Goal: Register for event/course

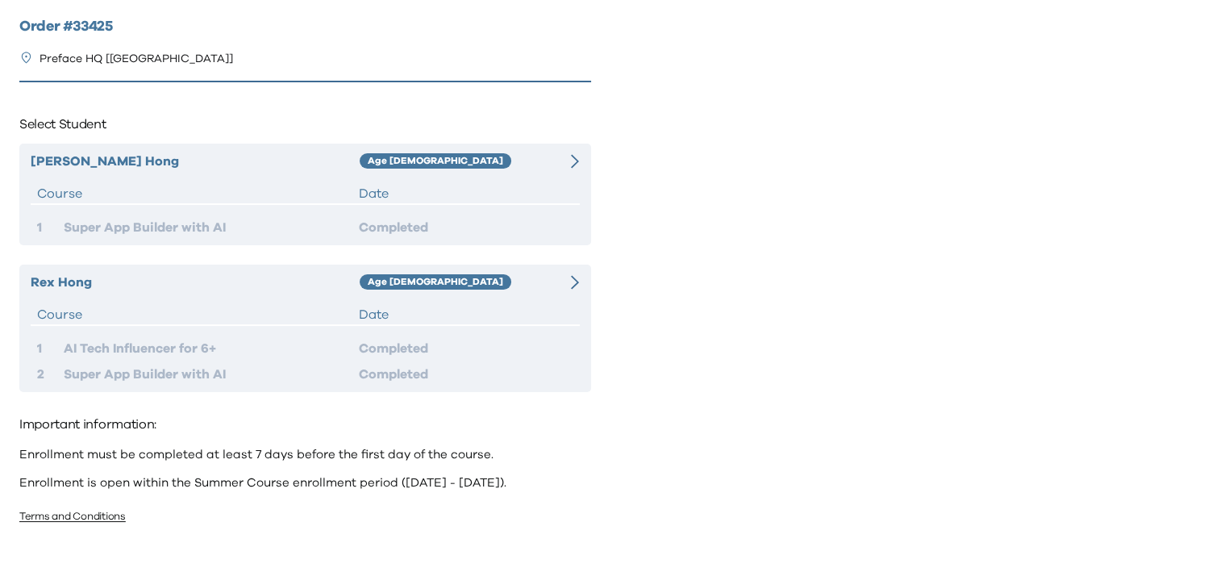
scroll to position [11, 0]
click at [389, 374] on div "Completed" at bounding box center [466, 372] width 215 height 19
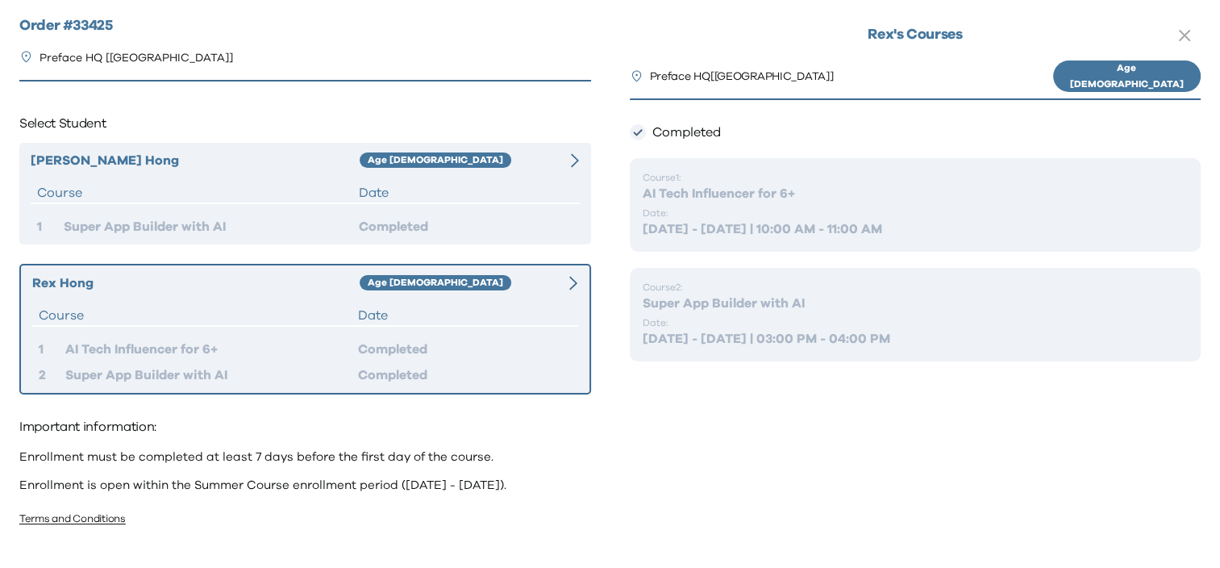
scroll to position [14, 0]
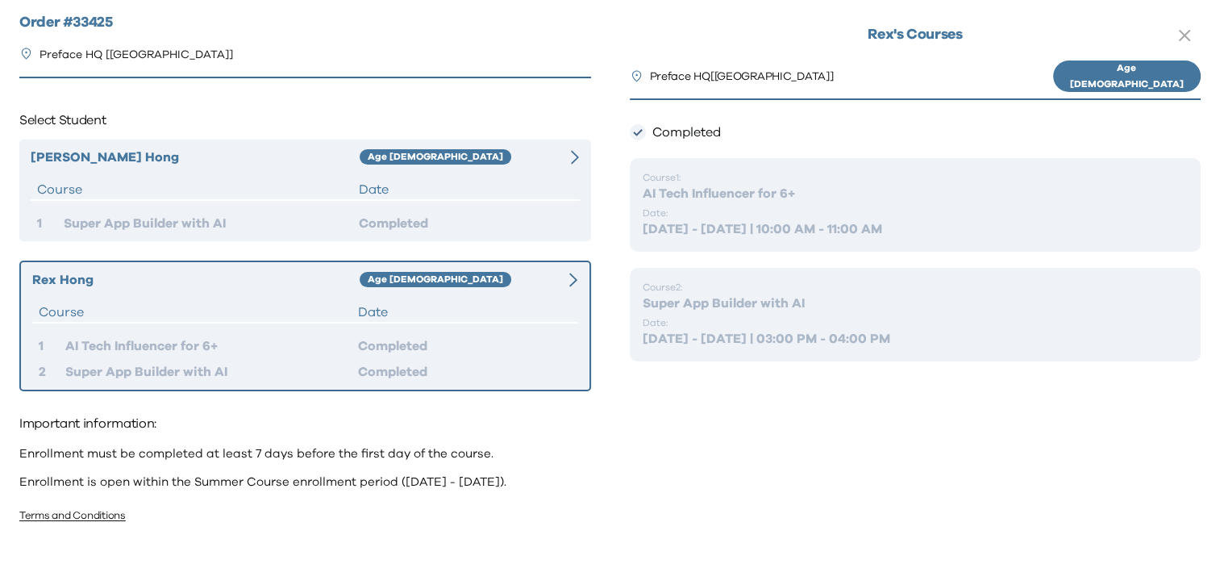
click at [252, 525] on div "Important information: Enrollment must be completed at least 7 days before the …" at bounding box center [305, 470] width 572 height 119
click at [259, 499] on div "Important information: Enrollment must be completed at least 7 days before the …" at bounding box center [305, 470] width 572 height 119
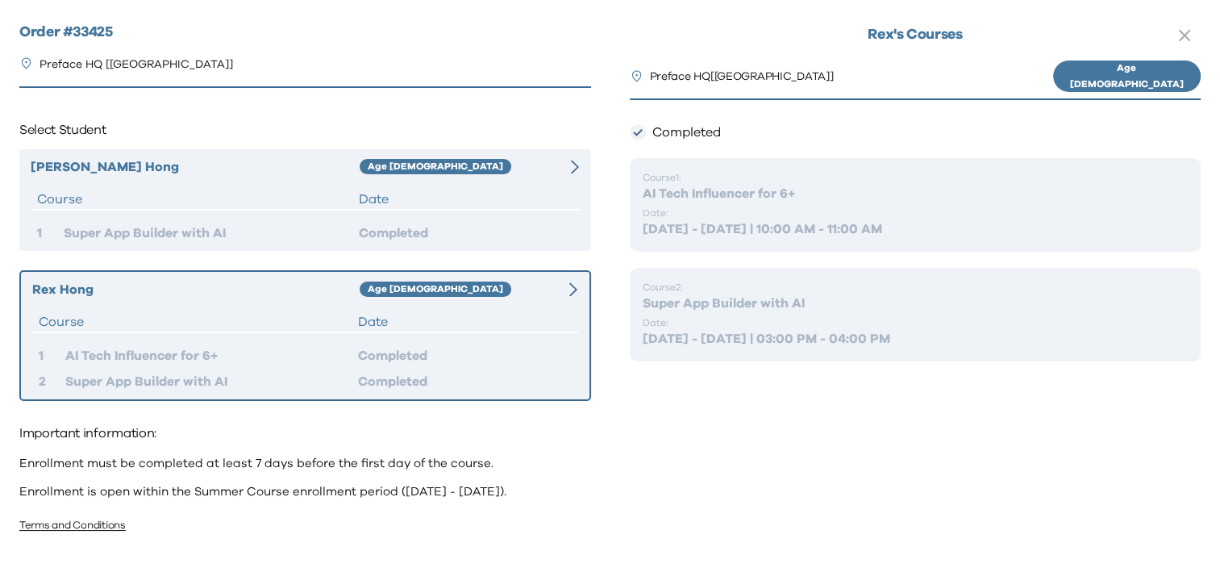
scroll to position [0, 0]
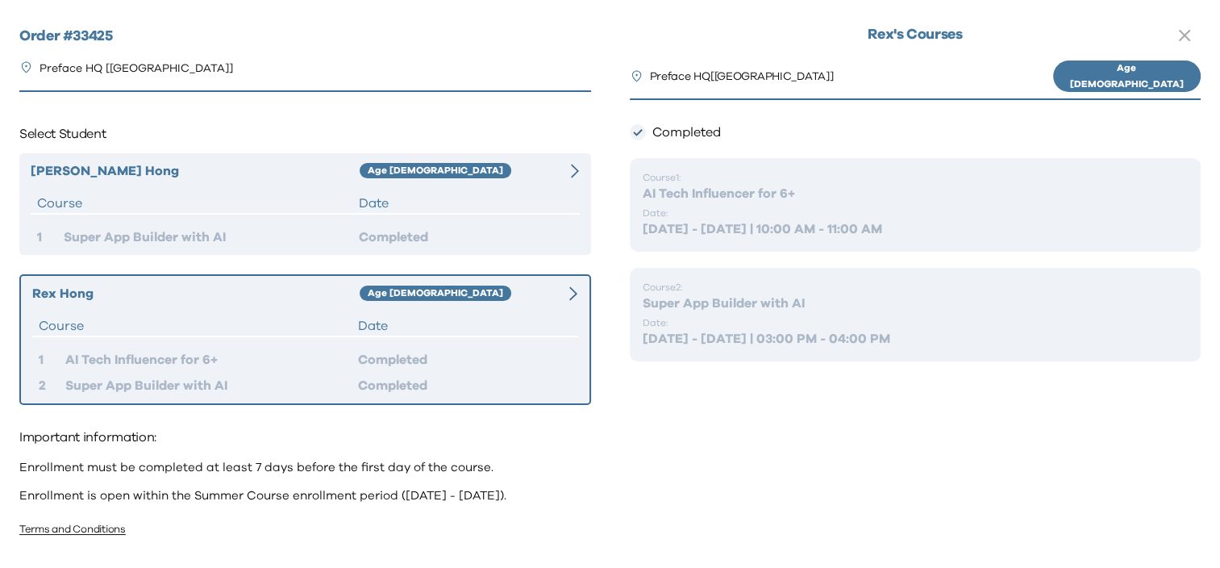
click at [570, 290] on icon at bounding box center [573, 293] width 8 height 15
click at [104, 69] on p "Preface HQ [Causeway Bay]" at bounding box center [137, 68] width 194 height 17
click at [91, 41] on h2 "Order # 33425" at bounding box center [305, 37] width 572 height 22
click at [102, 524] on link "Terms and Conditions" at bounding box center [72, 529] width 106 height 10
click at [1188, 32] on icon "button" at bounding box center [1185, 36] width 10 height 10
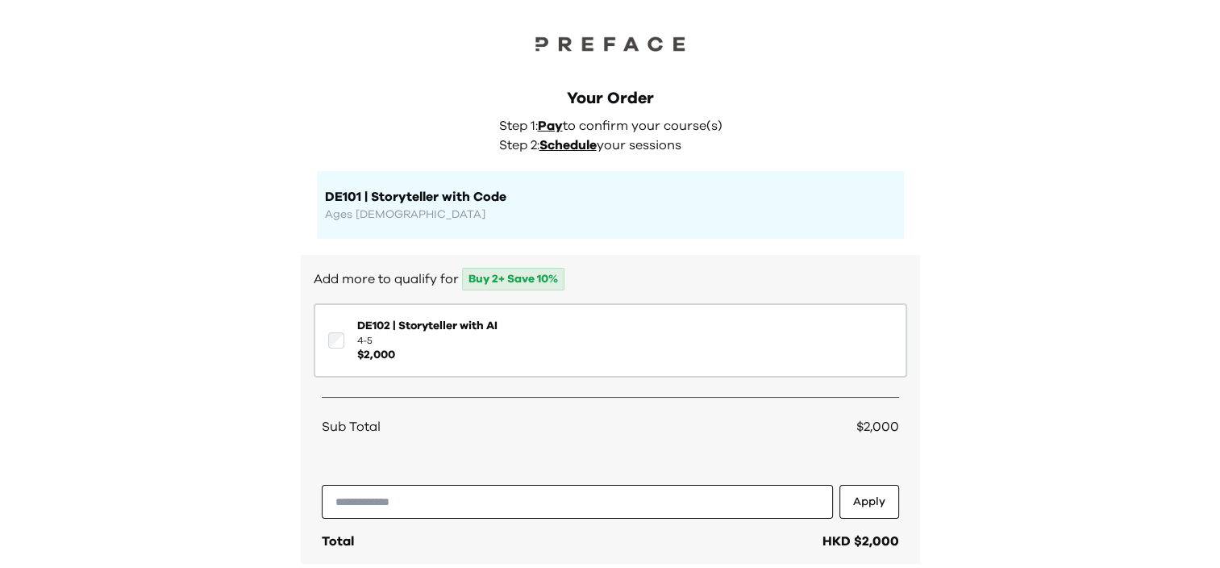
click at [585, 142] on span "Schedule" at bounding box center [568, 145] width 57 height 13
click at [546, 119] on span "Pay" at bounding box center [550, 125] width 25 height 13
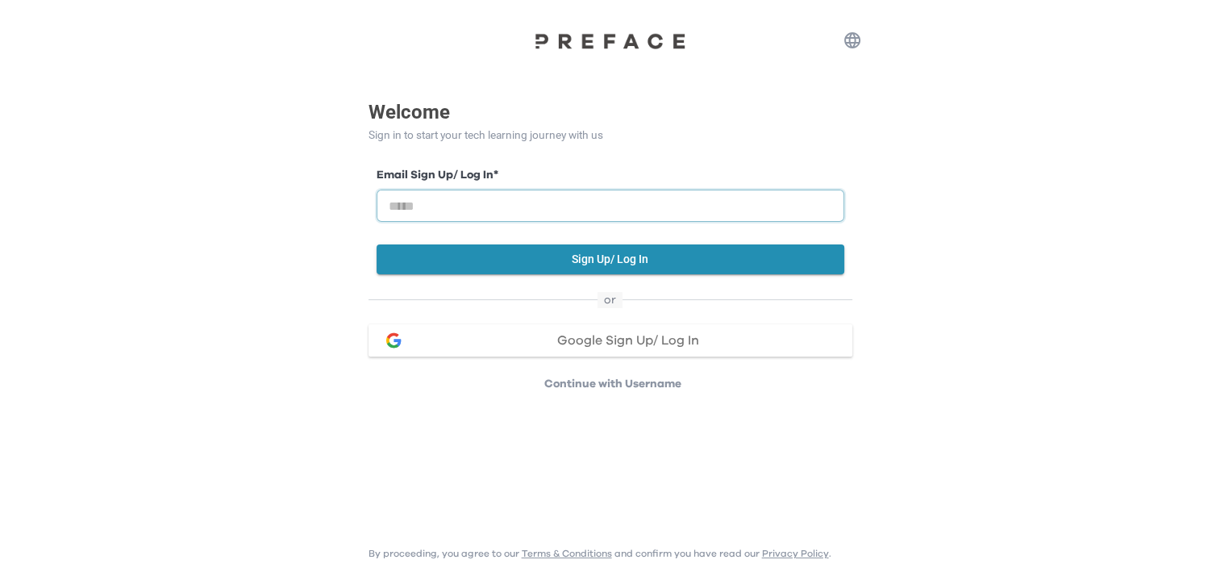
click at [502, 197] on input "email" at bounding box center [611, 206] width 468 height 32
type input "**********"
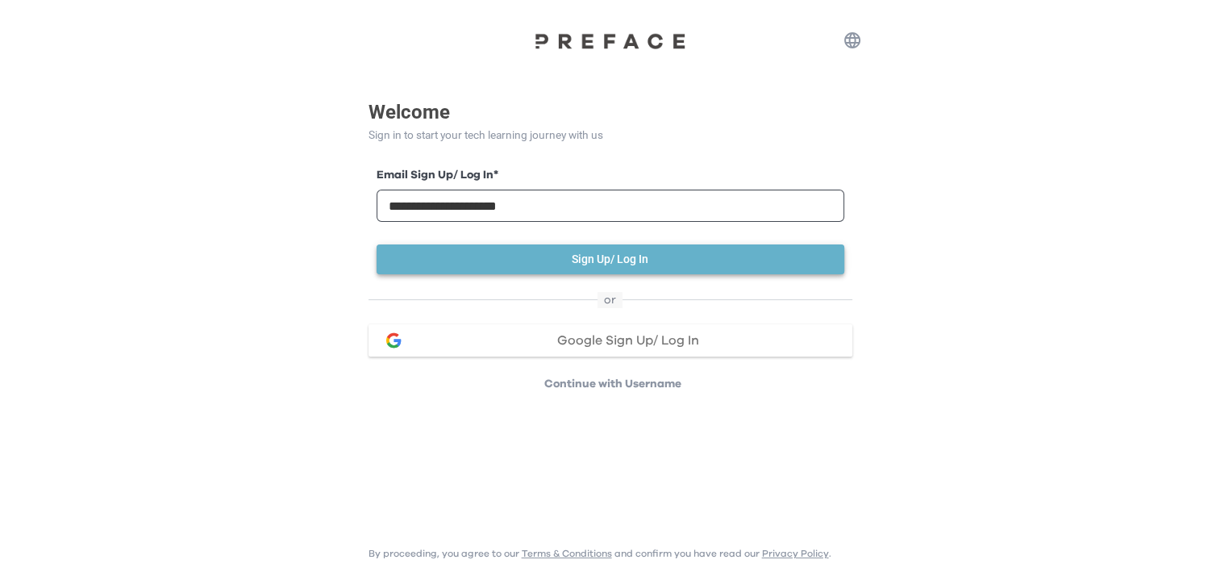
click at [520, 268] on button "Sign Up/ Log In" at bounding box center [611, 259] width 468 height 30
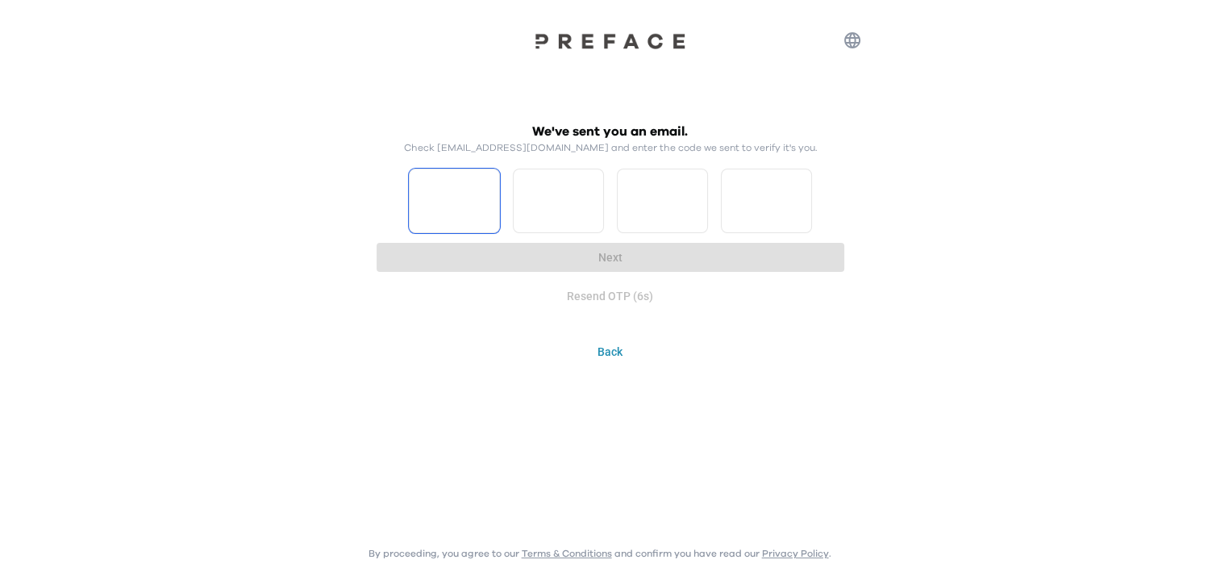
click at [461, 219] on input "Please enter OTP character 1" at bounding box center [454, 201] width 91 height 65
type input "*"
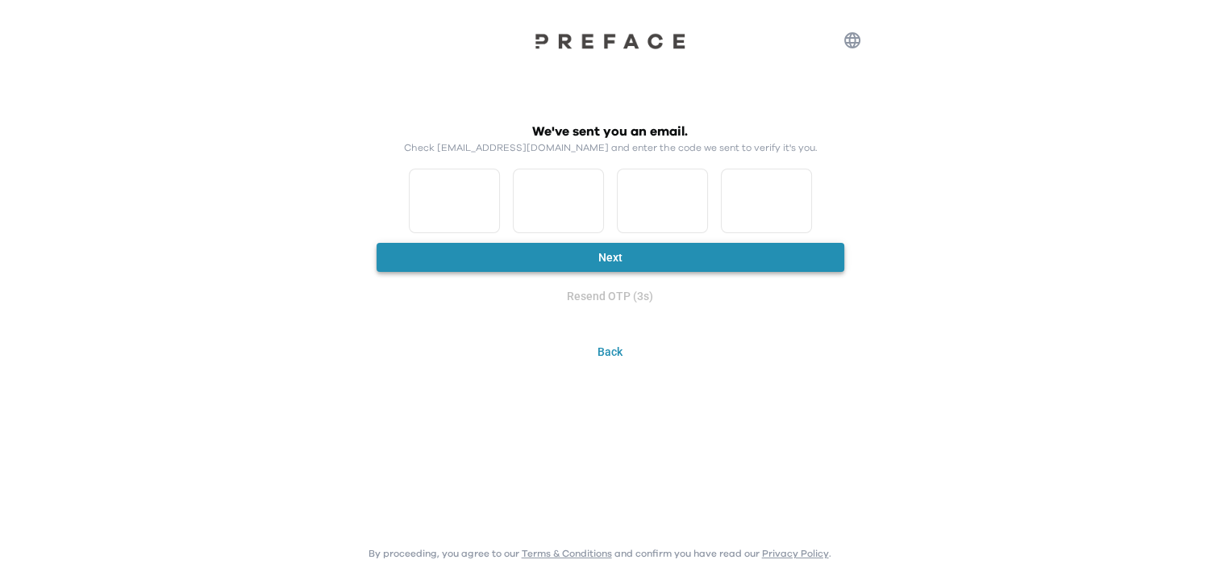
click at [536, 263] on button "Next" at bounding box center [611, 258] width 468 height 30
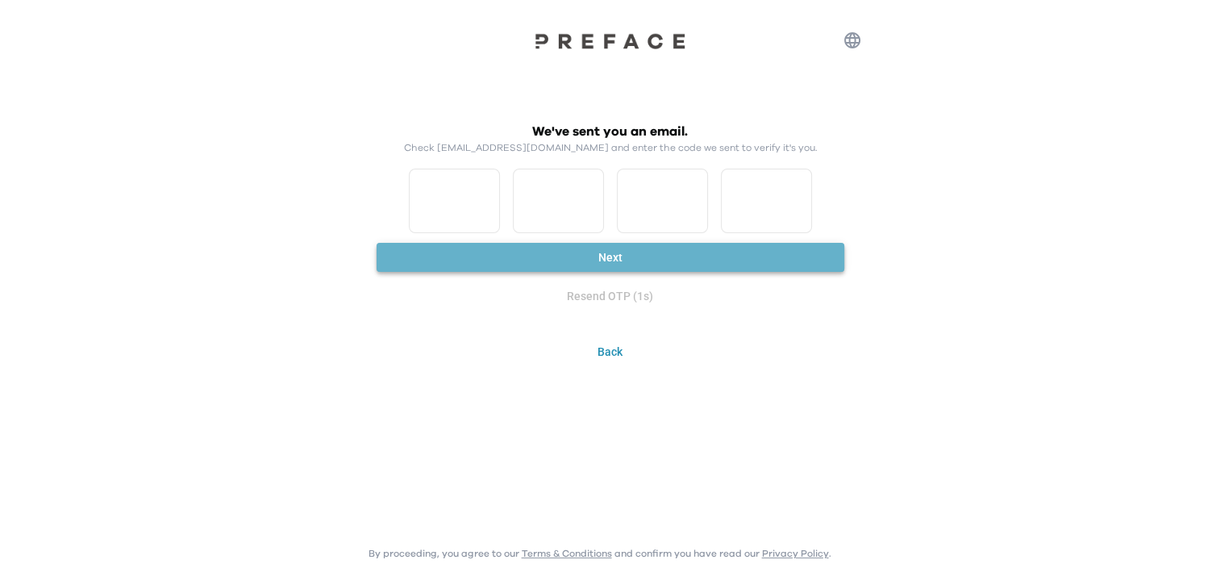
click at [579, 258] on button "Next" at bounding box center [611, 258] width 468 height 30
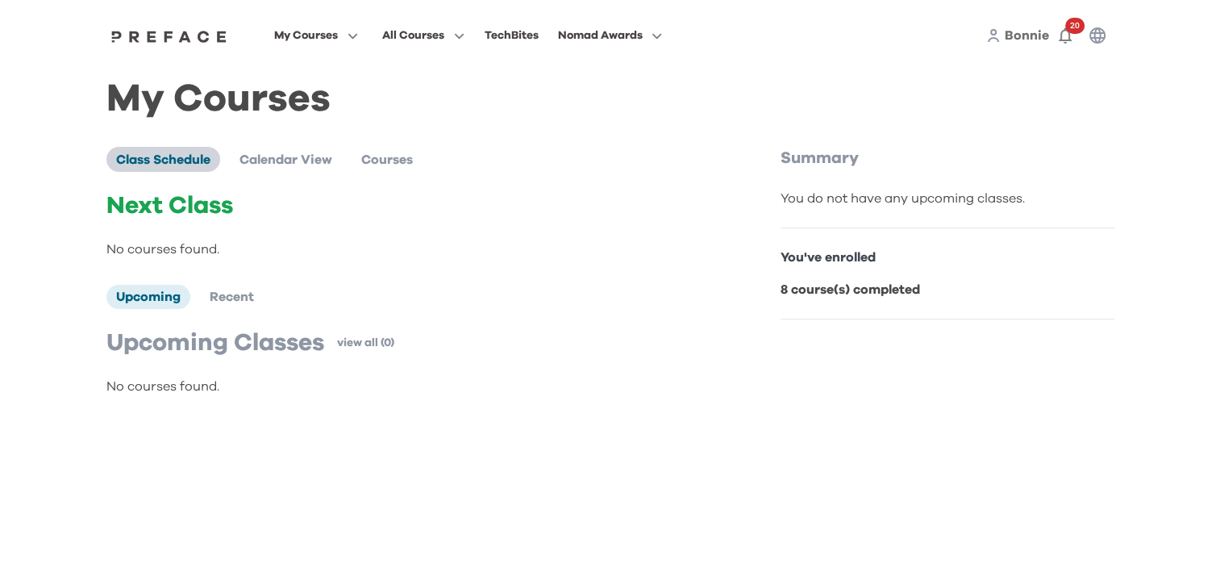
click at [206, 163] on span "Class Schedule" at bounding box center [163, 159] width 94 height 13
click at [400, 156] on span "Courses" at bounding box center [387, 159] width 52 height 13
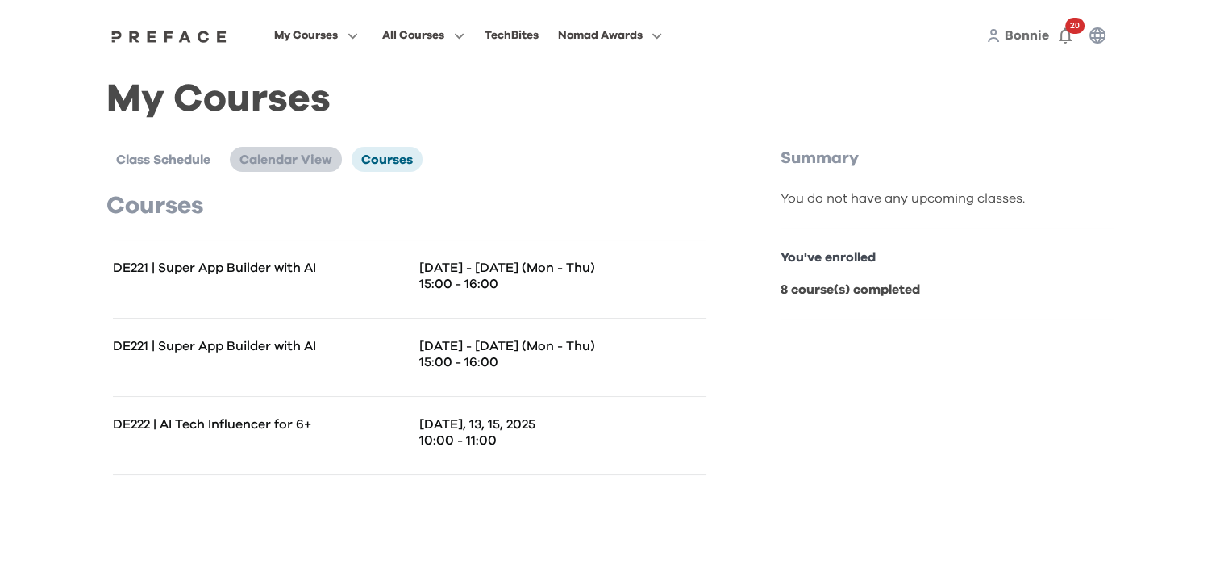
click at [269, 156] on span "Calendar View" at bounding box center [286, 159] width 93 height 13
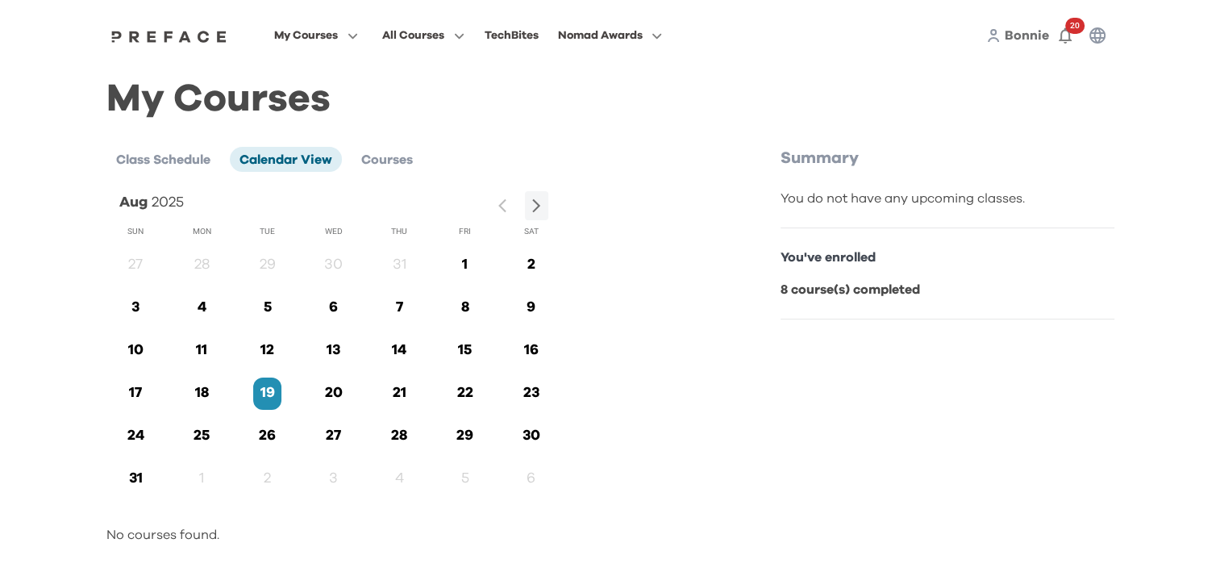
click at [332, 400] on p "20" at bounding box center [333, 393] width 28 height 22
click at [399, 103] on span at bounding box center [424, 100] width 152 height 45
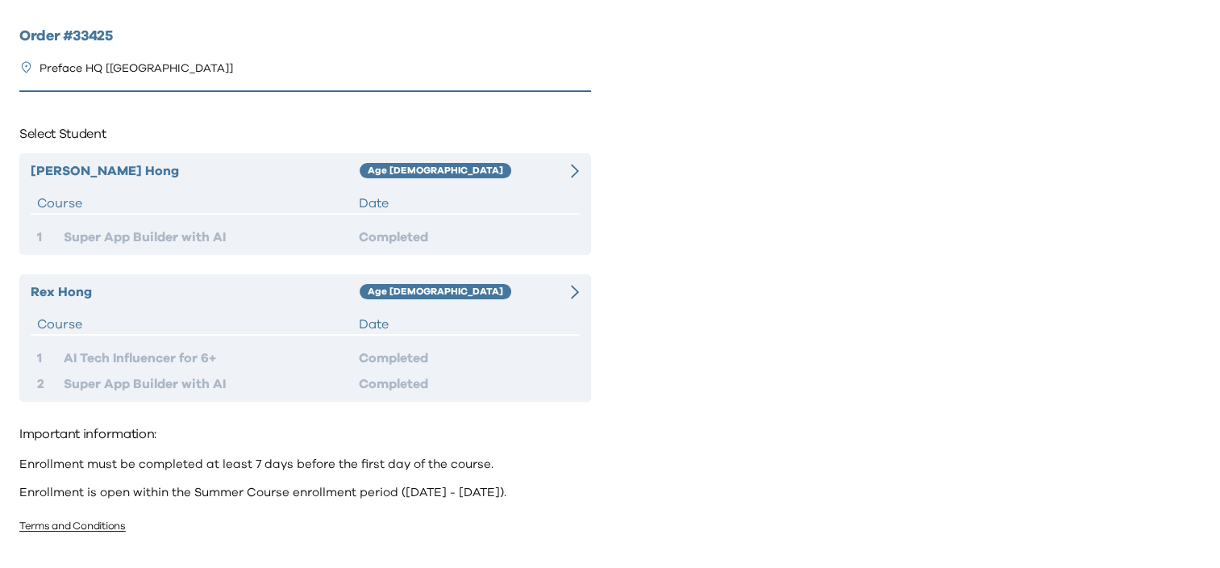
click at [576, 171] on icon at bounding box center [575, 171] width 8 height 15
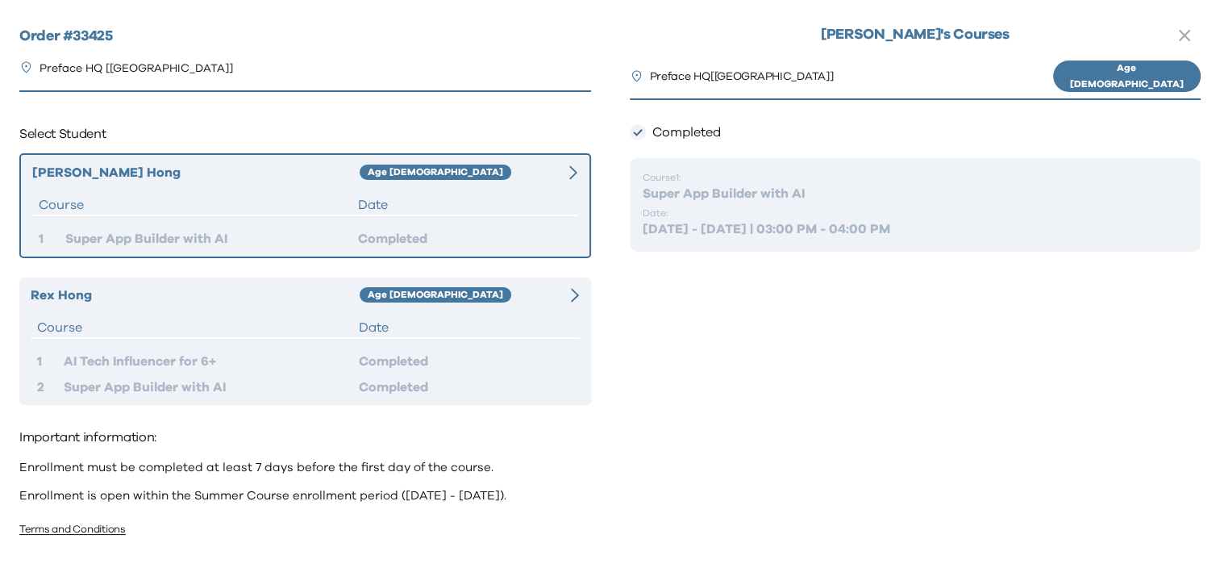
click at [690, 227] on p "[DATE] - [DATE] | 03:00 PM - 04:00 PM" at bounding box center [916, 228] width 546 height 19
click at [138, 384] on div "Super App Builder with AI" at bounding box center [211, 386] width 294 height 19
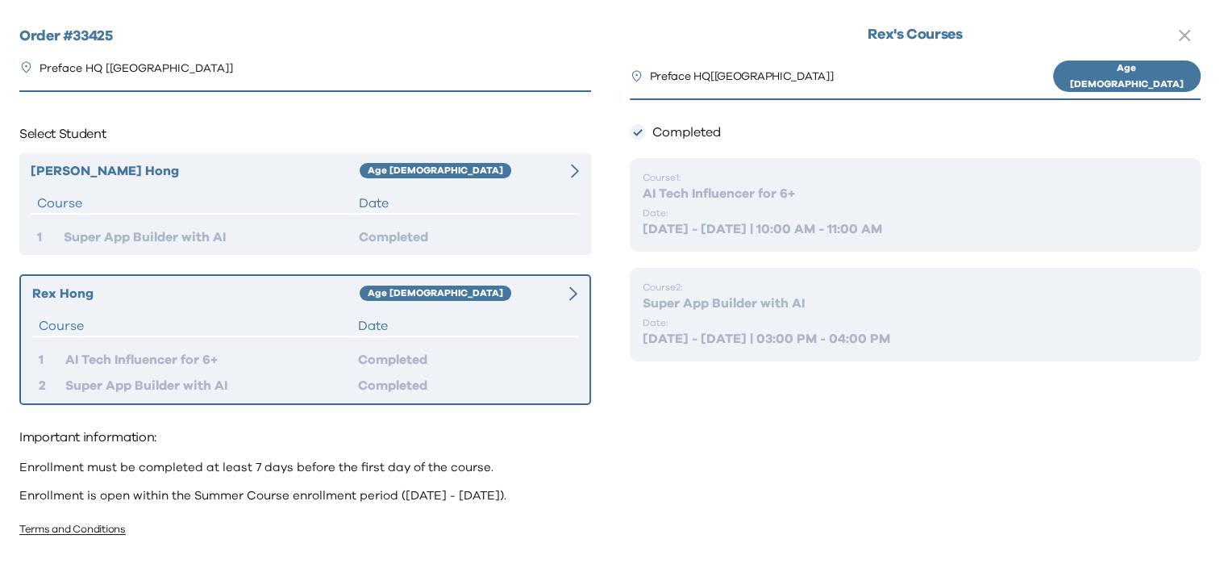
click at [174, 388] on div "Super App Builder with AI" at bounding box center [211, 385] width 293 height 19
drag, startPoint x: 91, startPoint y: 392, endPoint x: 132, endPoint y: 380, distance: 42.9
click at [132, 380] on div "Super App Builder with AI" at bounding box center [211, 385] width 293 height 19
click at [574, 296] on icon at bounding box center [573, 293] width 8 height 14
click at [571, 292] on icon at bounding box center [573, 293] width 8 height 15
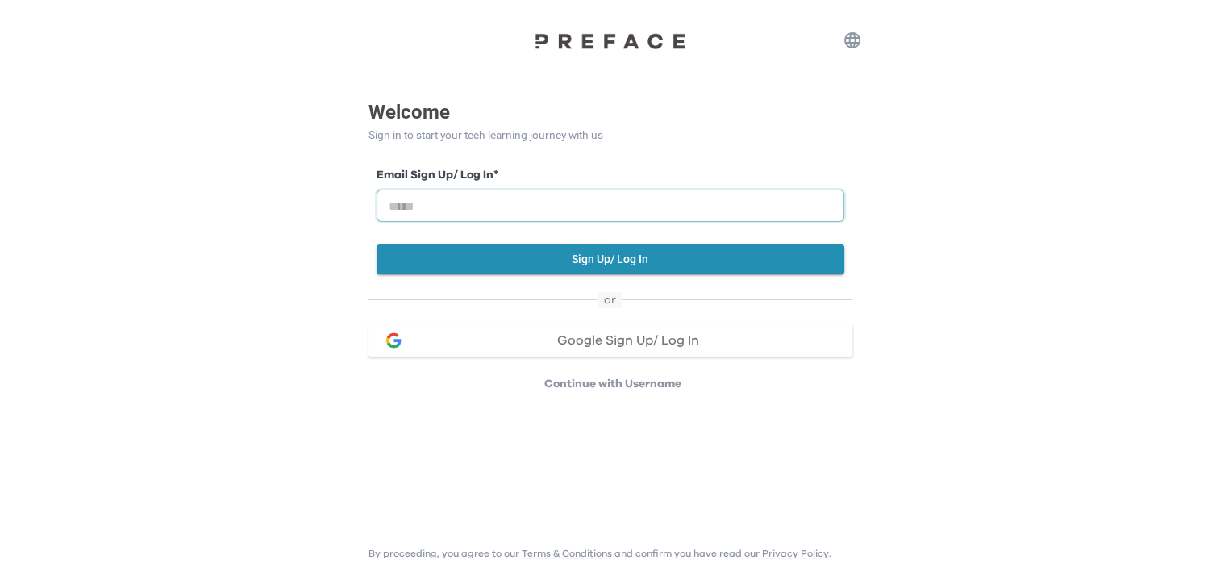
click at [433, 201] on input "email" at bounding box center [611, 206] width 468 height 32
type input "**********"
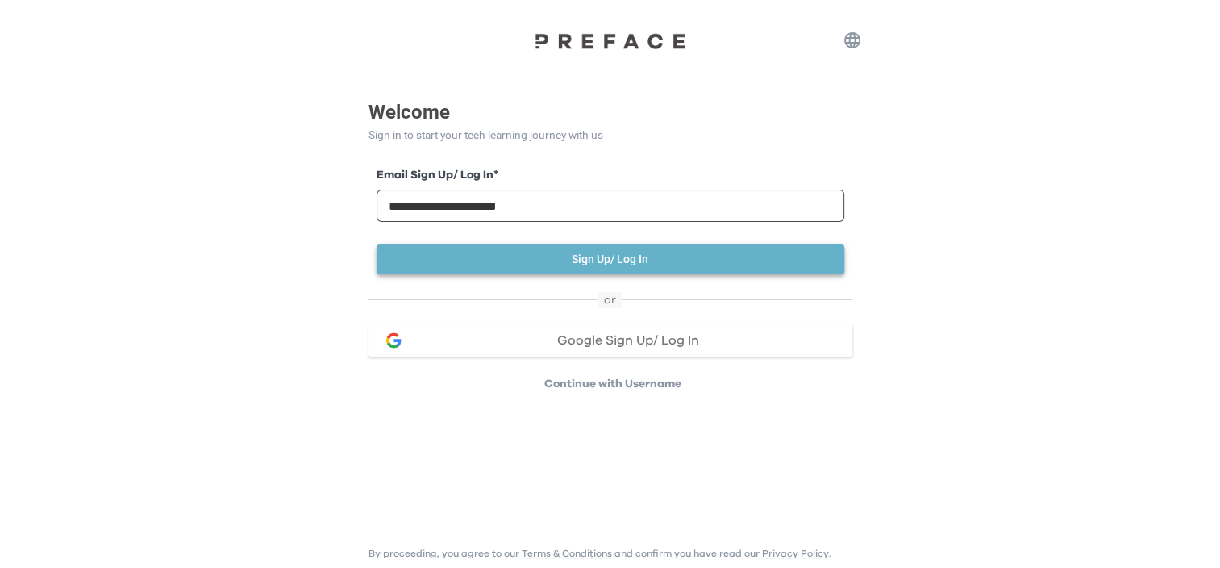
click at [506, 263] on button "Sign Up/ Log In" at bounding box center [611, 259] width 468 height 30
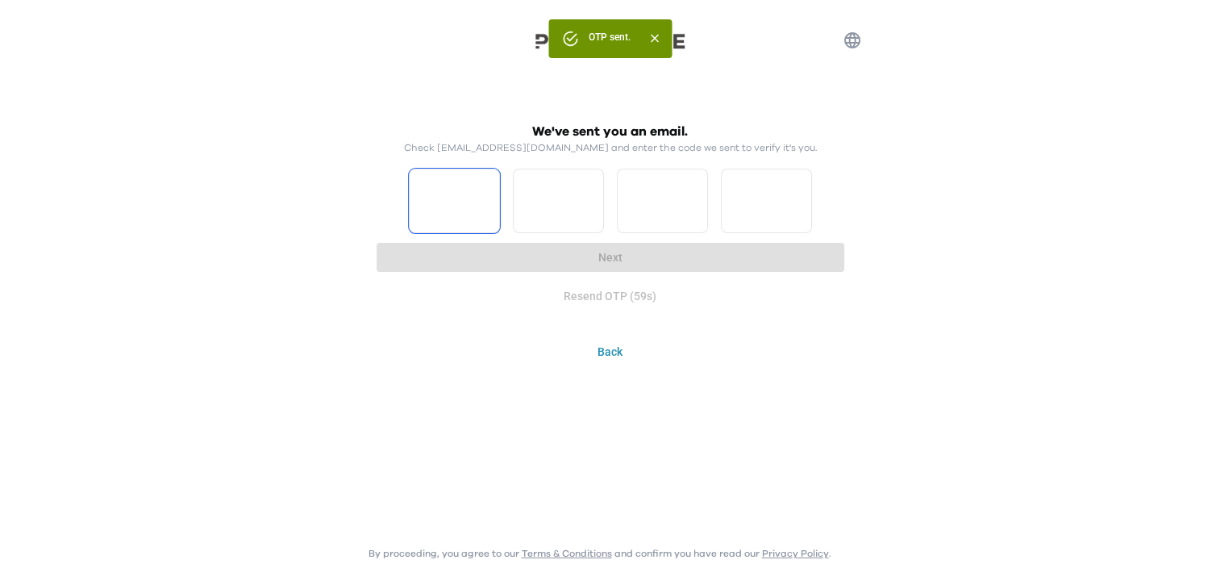
click at [473, 213] on input "Please enter OTP character 1" at bounding box center [454, 201] width 91 height 65
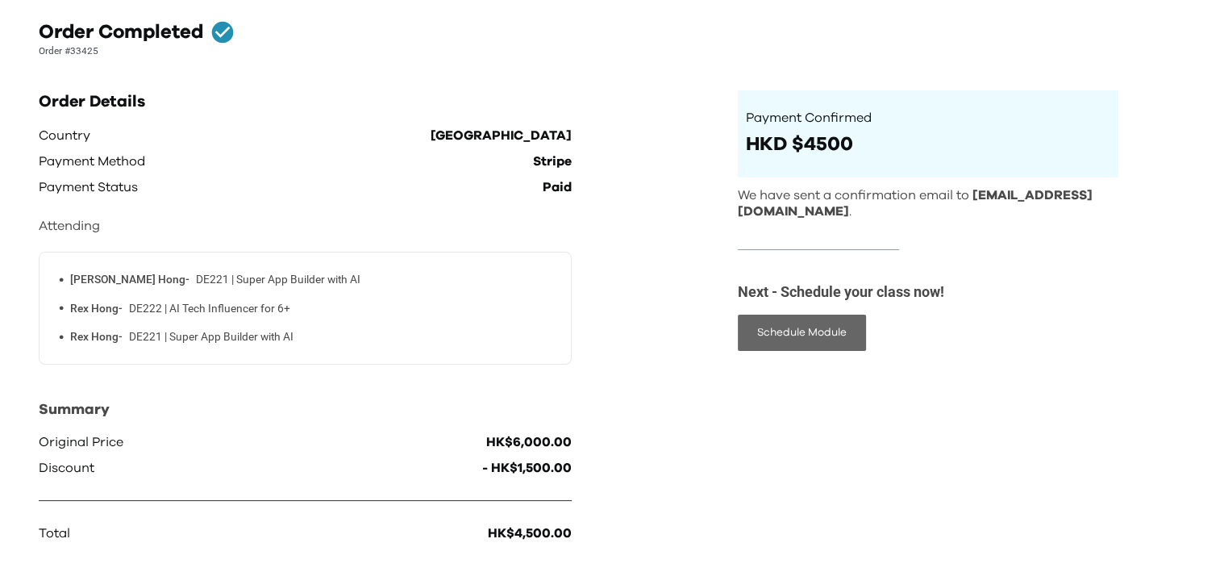
click at [790, 339] on button "Schedule Module" at bounding box center [802, 333] width 128 height 36
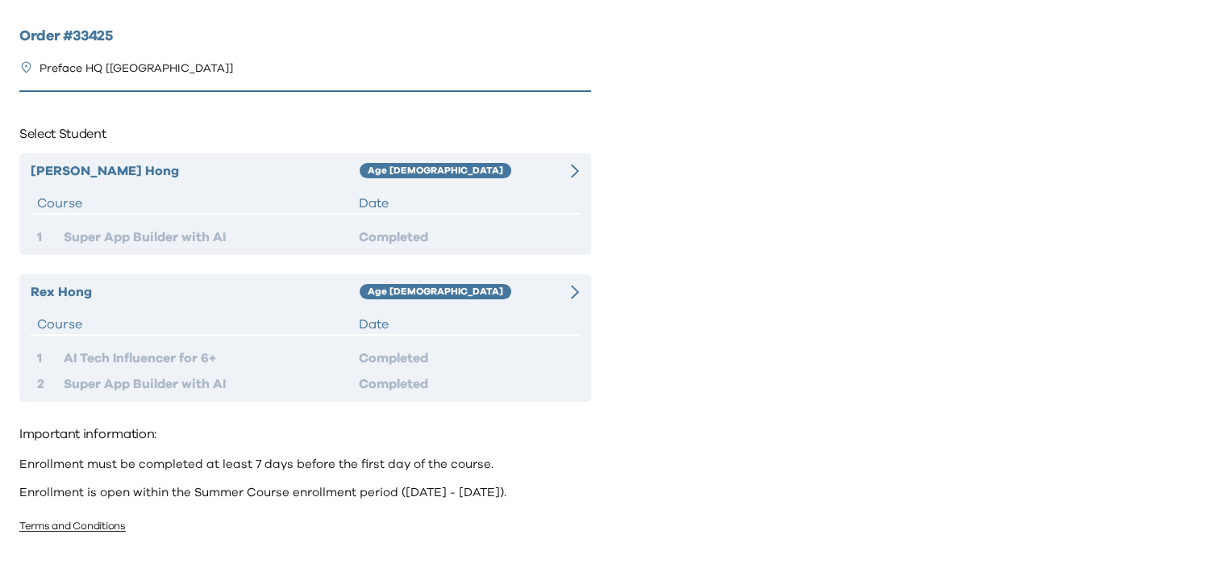
click at [573, 169] on icon at bounding box center [575, 171] width 8 height 15
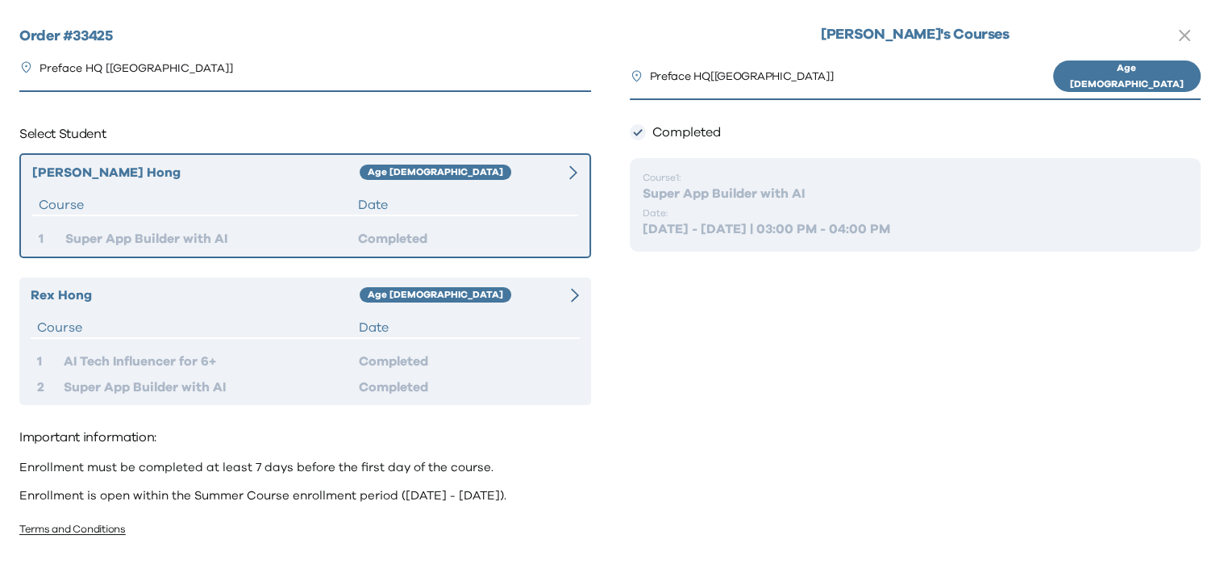
click at [571, 292] on icon at bounding box center [575, 295] width 8 height 15
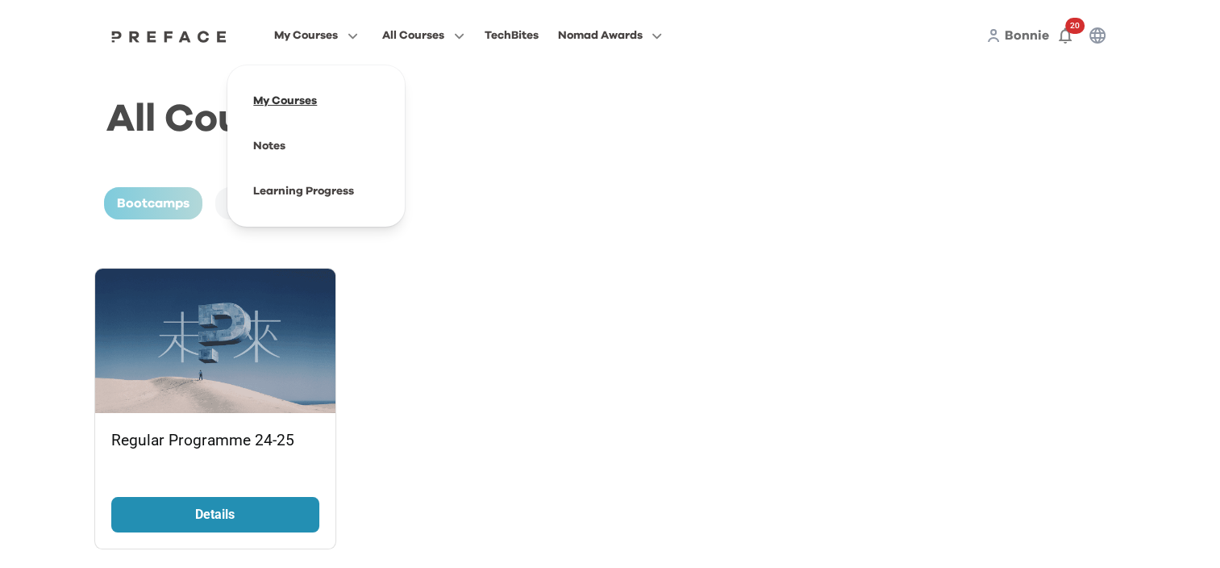
click at [300, 106] on span at bounding box center [316, 100] width 152 height 45
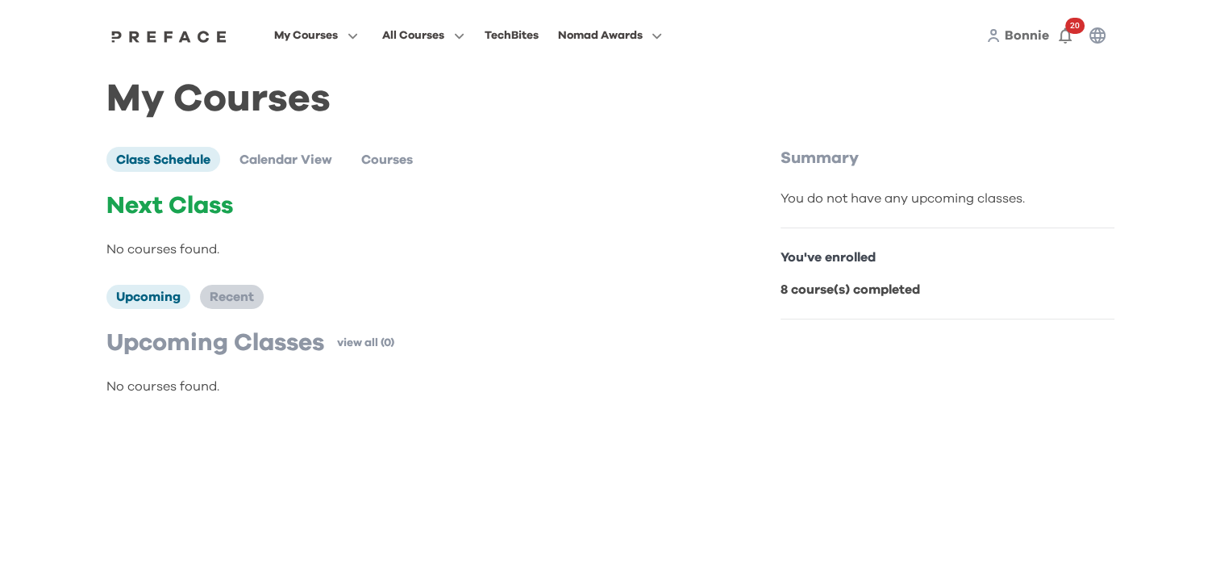
click at [239, 294] on span "Recent" at bounding box center [232, 296] width 44 height 13
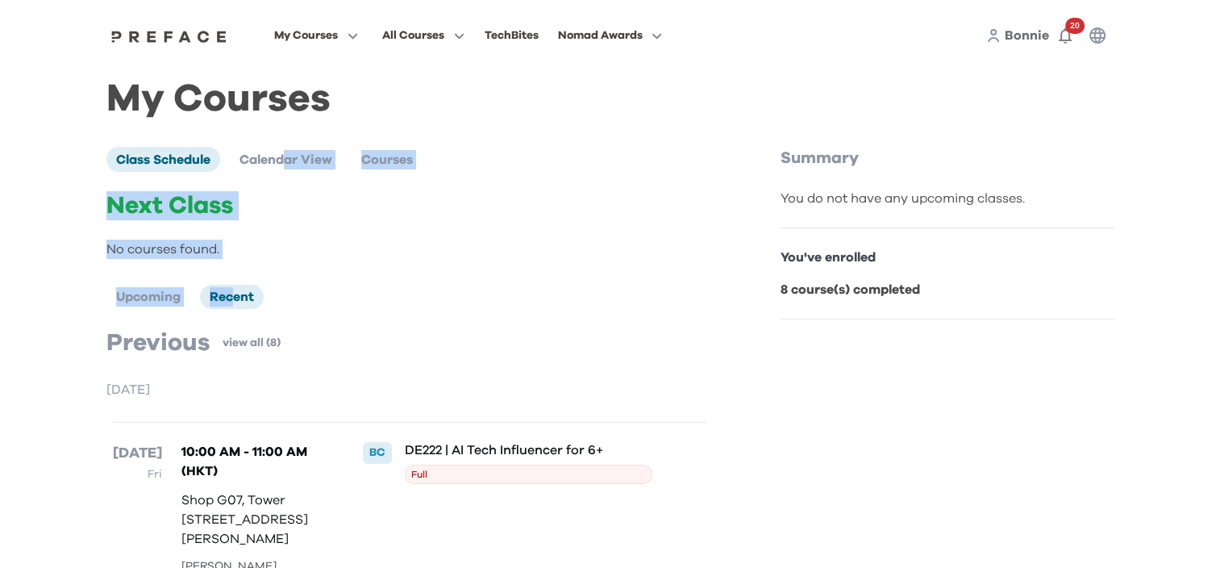
drag, startPoint x: 283, startPoint y: 161, endPoint x: 232, endPoint y: 278, distance: 128.3
drag, startPoint x: 232, startPoint y: 278, endPoint x: 157, endPoint y: 296, distance: 77.1
click at [157, 296] on span "Upcoming" at bounding box center [148, 296] width 65 height 13
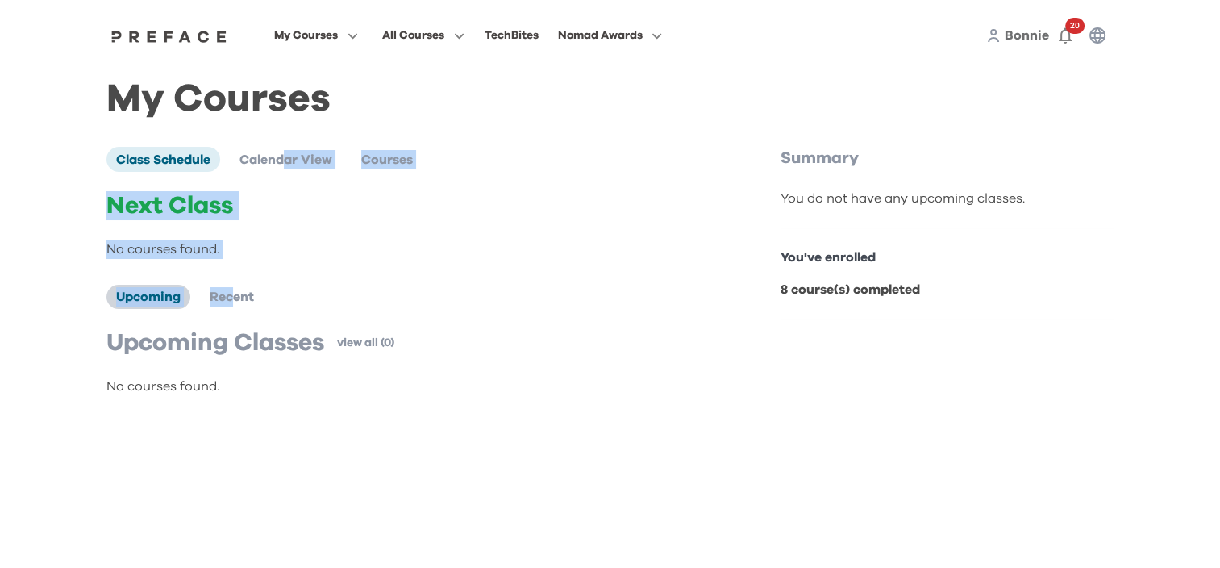
click at [157, 296] on span "Upcoming" at bounding box center [148, 296] width 65 height 13
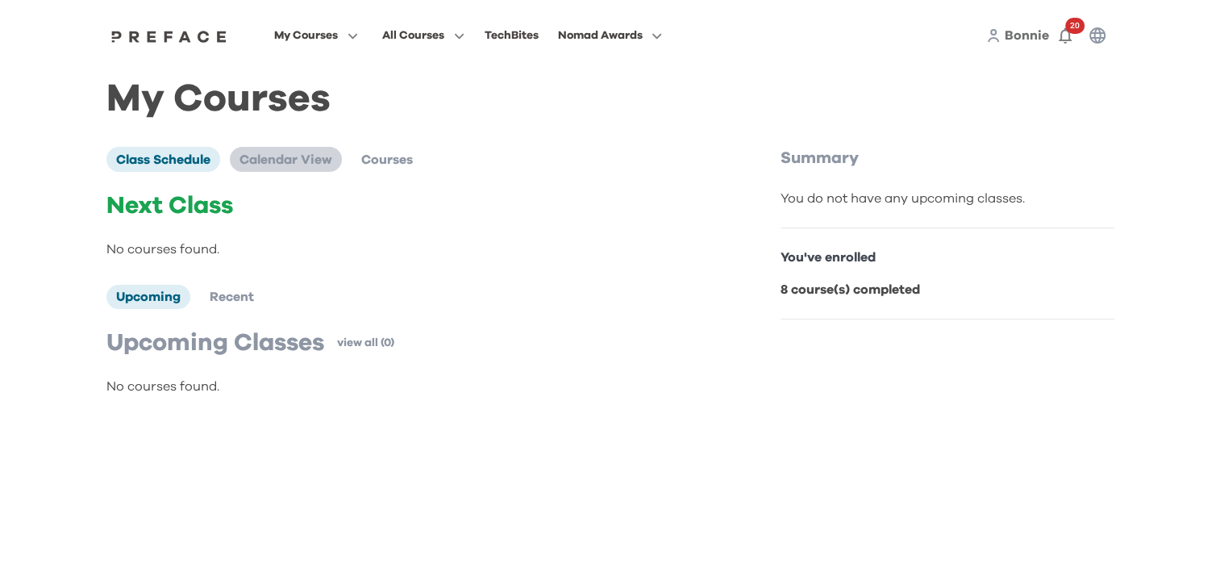
click at [299, 165] on span "Calendar View" at bounding box center [286, 159] width 93 height 13
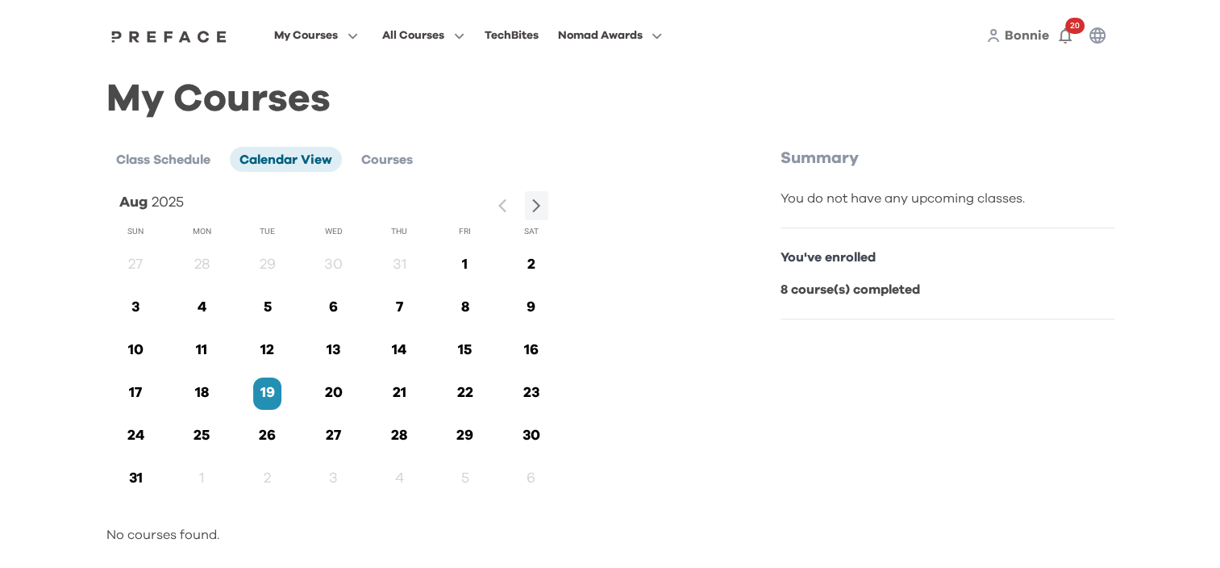
click at [472, 397] on p "22" at bounding box center [465, 393] width 28 height 22
